Goal: Information Seeking & Learning: Stay updated

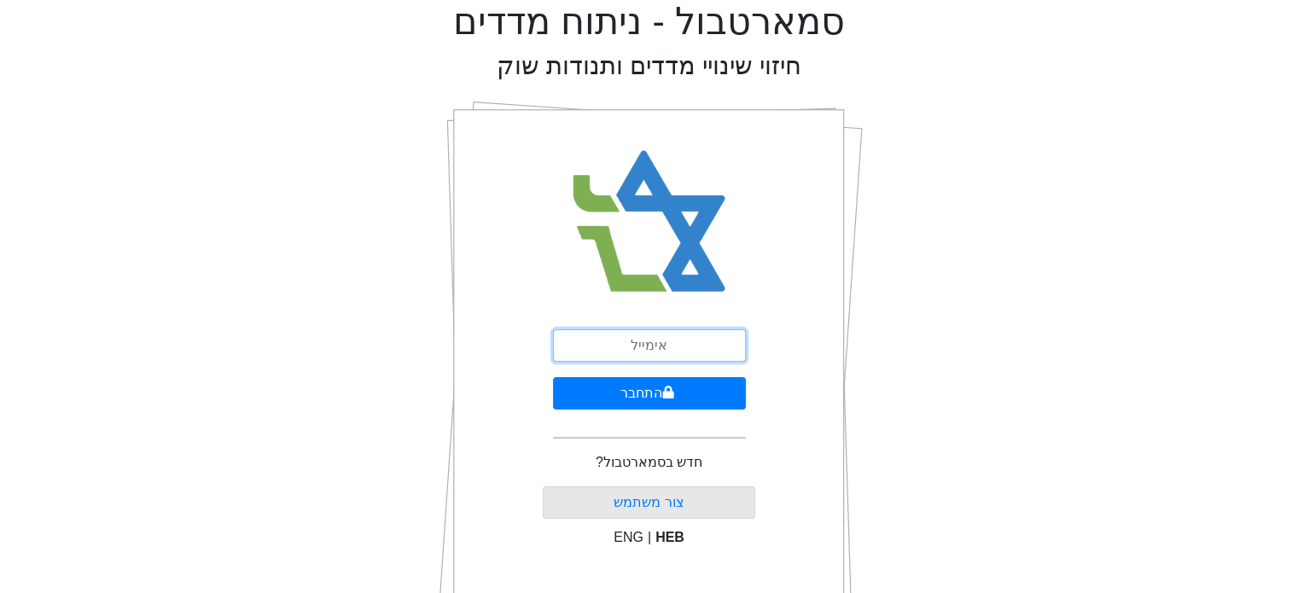
click at [607, 341] on input "email" at bounding box center [649, 345] width 193 height 32
type input "[EMAIL_ADDRESS][DOMAIN_NAME]"
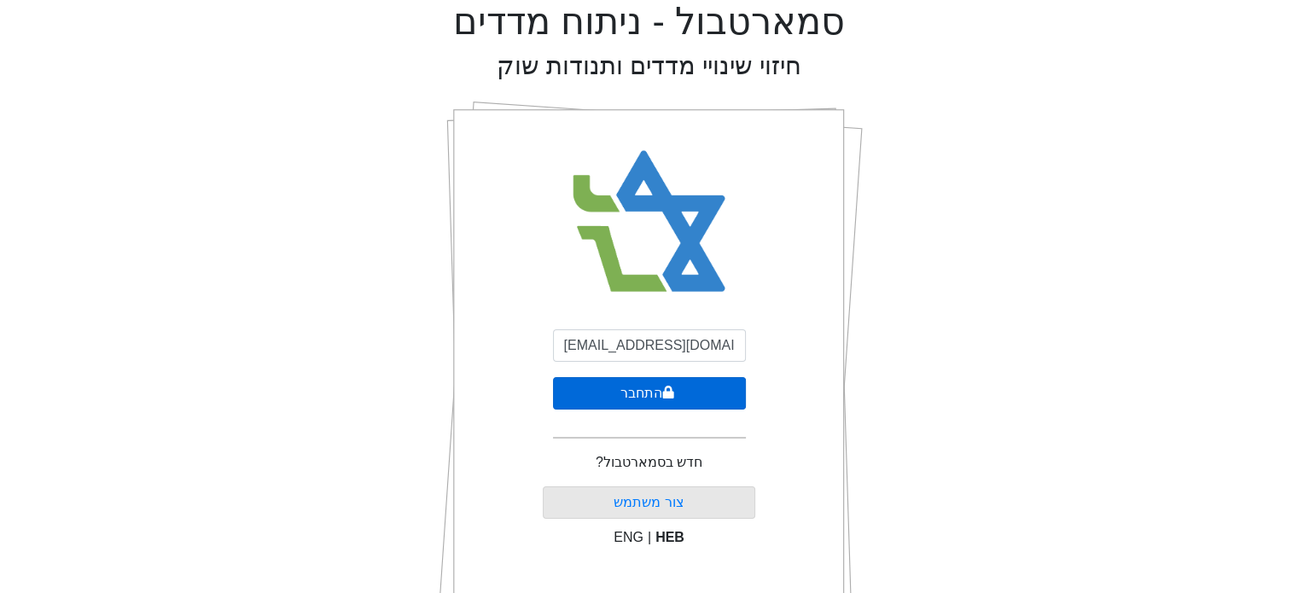
click at [657, 395] on button "התחבר" at bounding box center [649, 393] width 193 height 32
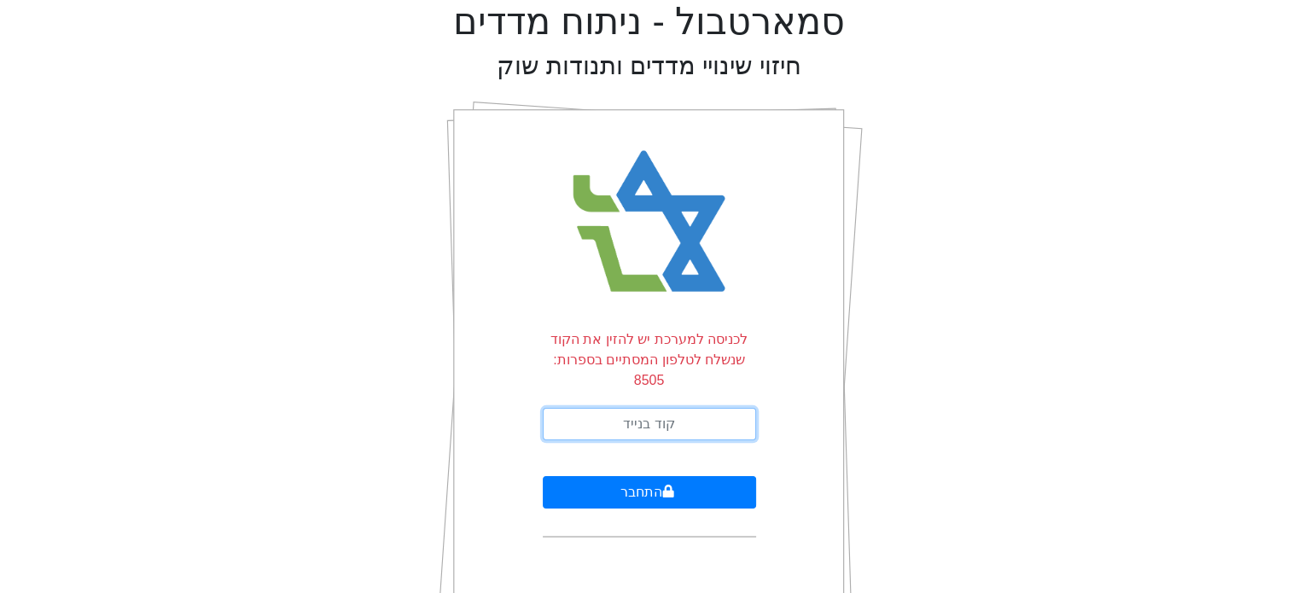
click at [656, 408] on input "text" at bounding box center [649, 424] width 213 height 32
type input "918794"
click at [543, 476] on button "התחבר" at bounding box center [649, 492] width 213 height 32
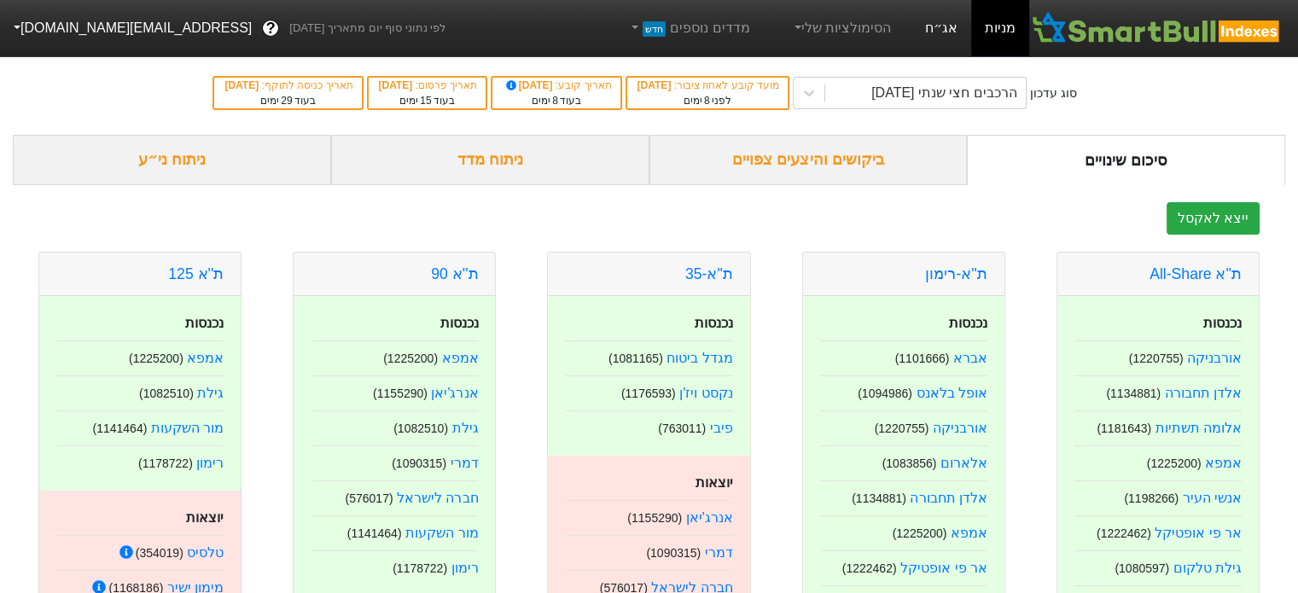
click at [939, 31] on link "אג״ח" at bounding box center [941, 28] width 60 height 56
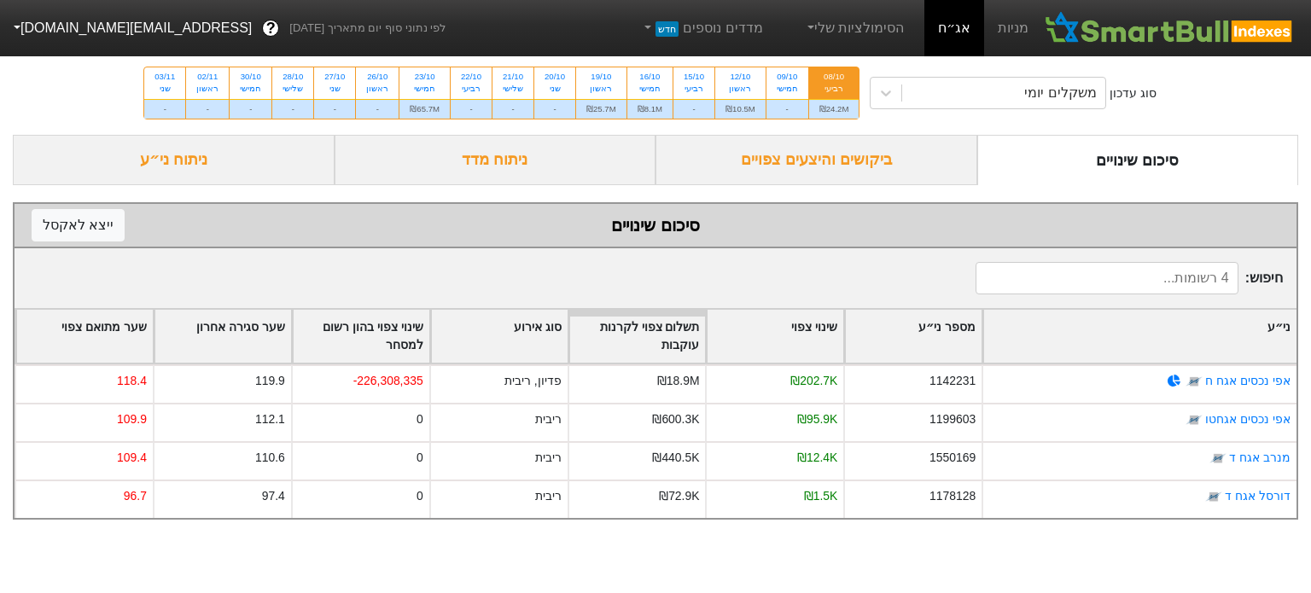
click at [862, 157] on div "ביקושים והיצעים צפויים" at bounding box center [816, 160] width 322 height 50
